Goal: Task Accomplishment & Management: Use online tool/utility

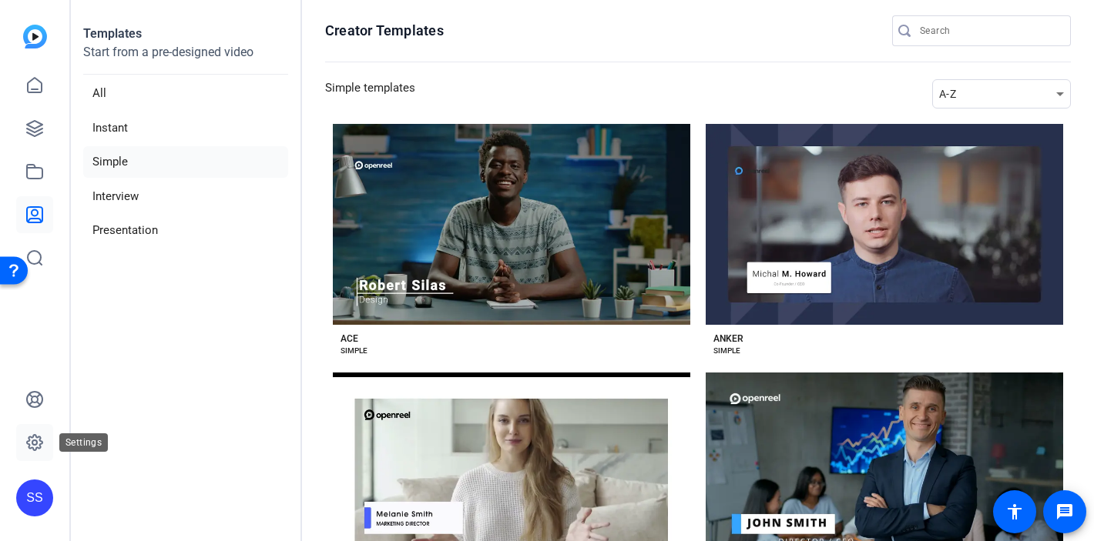
click at [39, 444] on icon at bounding box center [34, 443] width 18 height 18
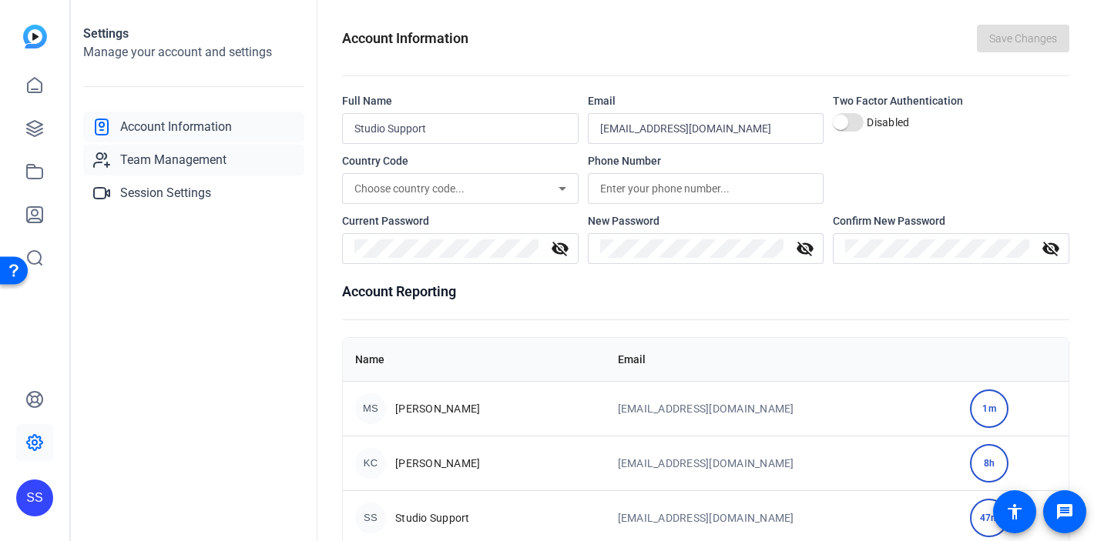
click at [169, 157] on span "Team Management" at bounding box center [173, 160] width 106 height 18
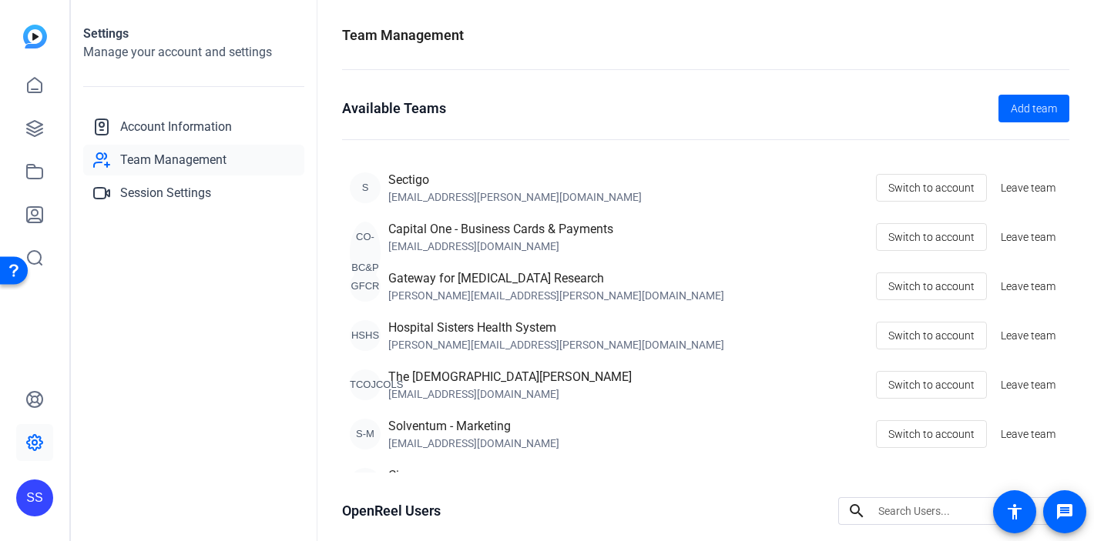
scroll to position [226, 0]
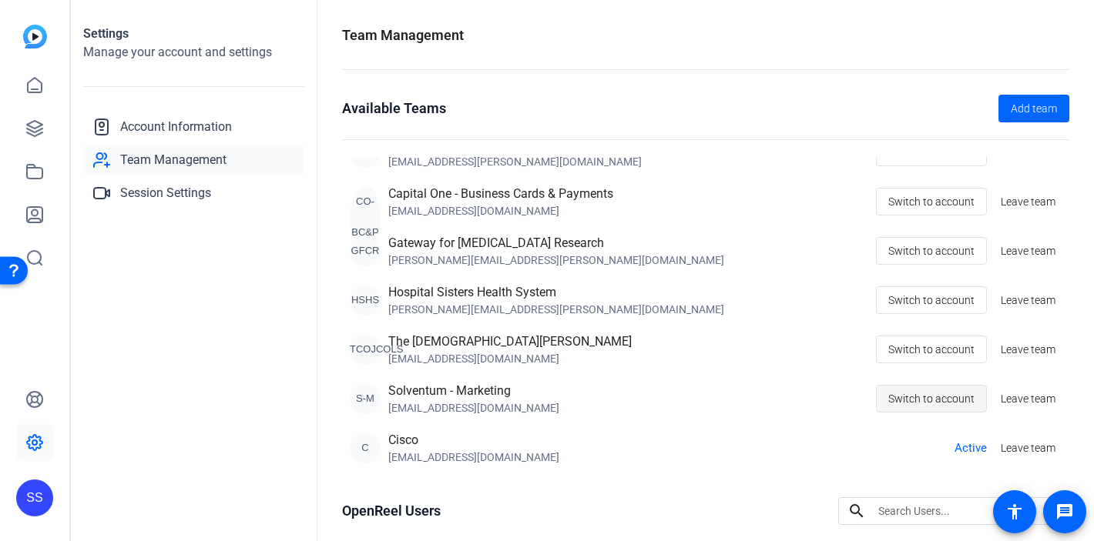
click at [935, 395] on span "Switch to account" at bounding box center [931, 398] width 86 height 29
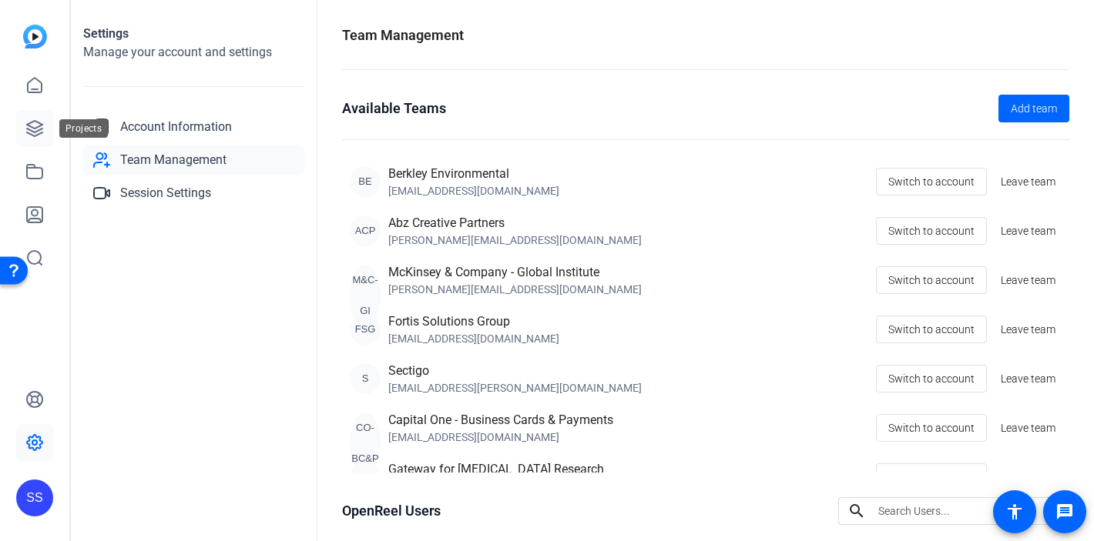
click at [42, 131] on icon at bounding box center [34, 128] width 18 height 18
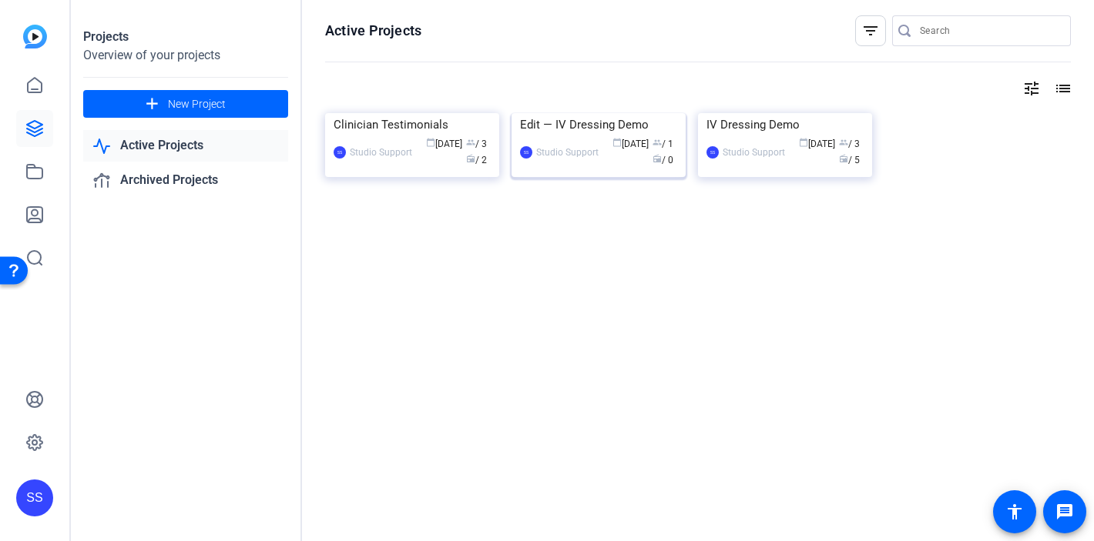
click at [589, 136] on div "Edit — IV Dressing Demo" at bounding box center [598, 124] width 157 height 23
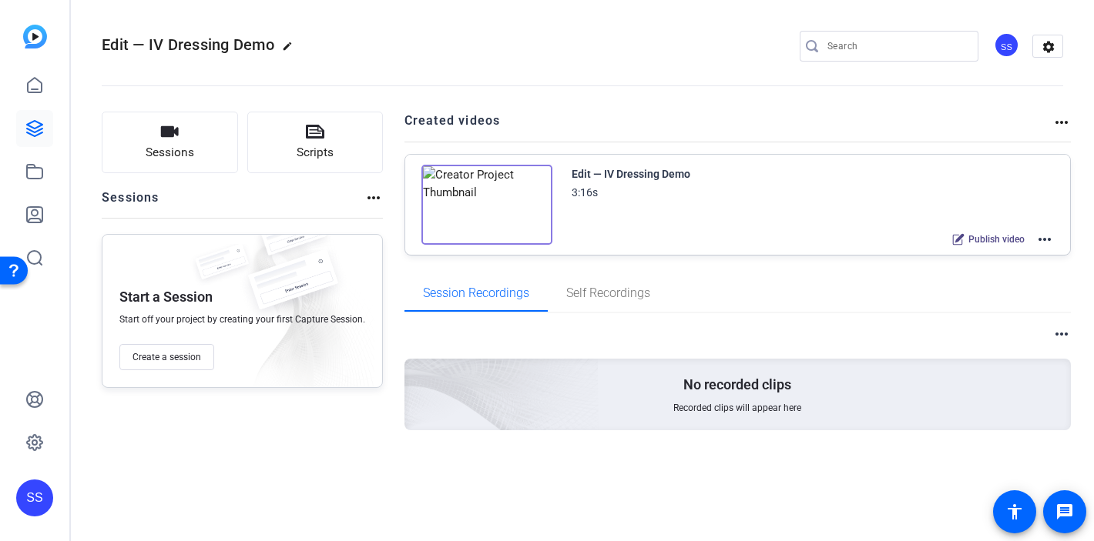
click at [1039, 241] on mat-icon "more_horiz" at bounding box center [1044, 239] width 18 height 18
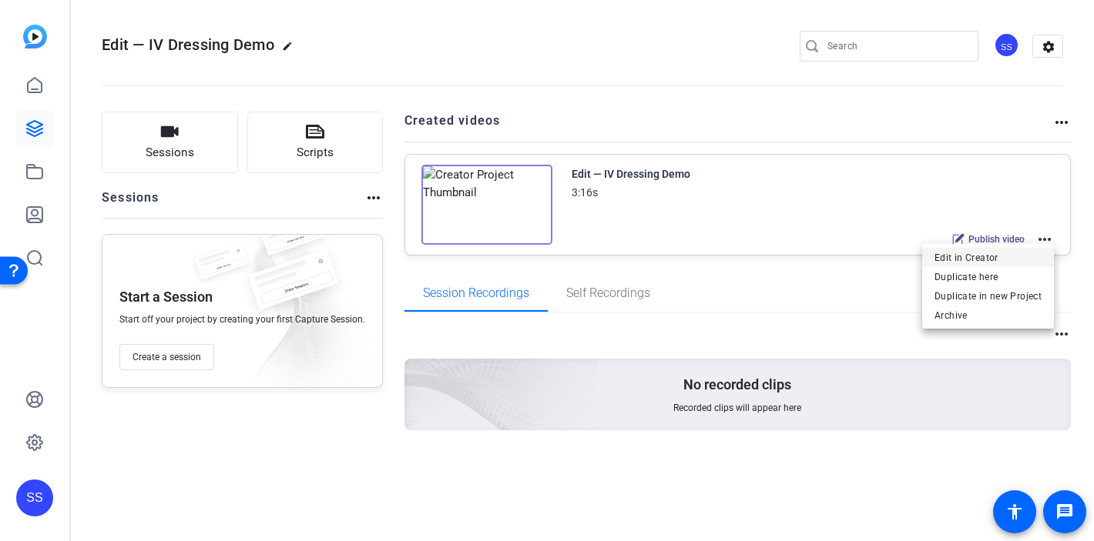
click at [0, 0] on span "Edit in Creator" at bounding box center [0, 0] width 0 height 0
